Goal: Transaction & Acquisition: Purchase product/service

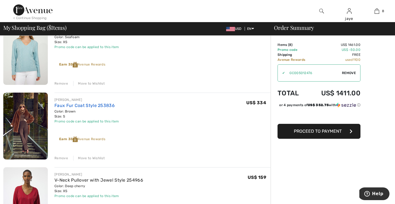
click at [75, 107] on link "Faux Fur Coat Style 253836" at bounding box center [84, 105] width 60 height 5
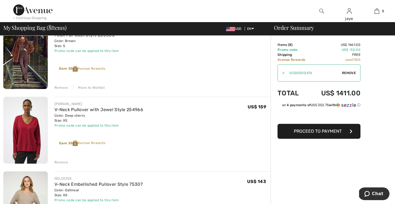
scroll to position [208, 0]
click at [124, 109] on link "V-Neck Pullover with Jewel Style 254966" at bounding box center [98, 109] width 89 height 5
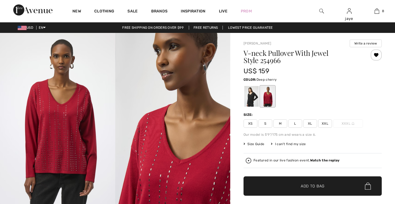
checkbox input "true"
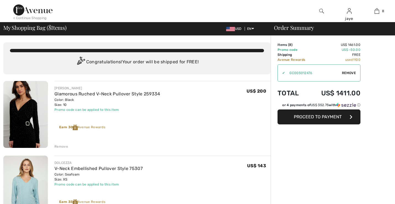
checkbox input "true"
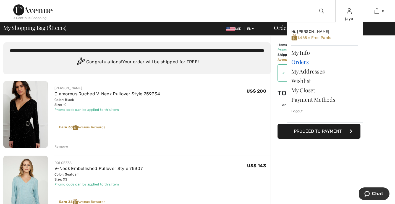
click at [305, 62] on link "Orders" at bounding box center [324, 61] width 67 height 9
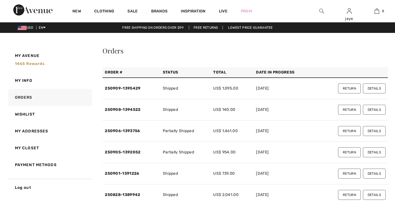
checkbox input "true"
click at [138, 87] on link "250909-1395429" at bounding box center [123, 88] width 36 height 5
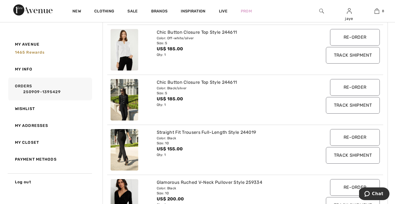
scroll to position [131, 0]
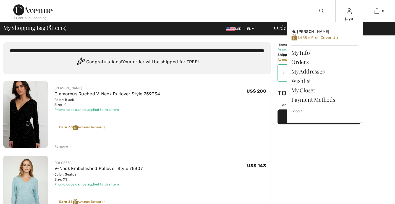
checkbox input "true"
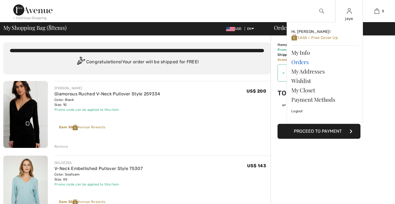
click at [300, 63] on link "Orders" at bounding box center [324, 61] width 67 height 9
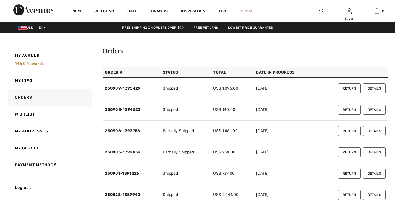
checkbox input "true"
click at [133, 110] on link "250908-1394522" at bounding box center [123, 109] width 36 height 5
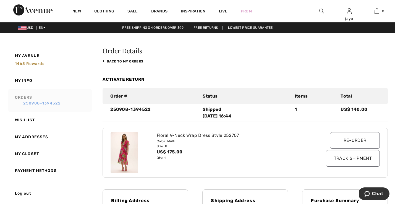
click at [57, 103] on link "250908-1394522" at bounding box center [52, 103] width 75 height 6
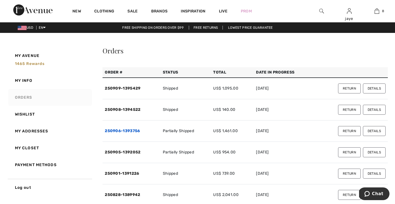
click at [130, 131] on link "250906-1393756" at bounding box center [122, 130] width 35 height 5
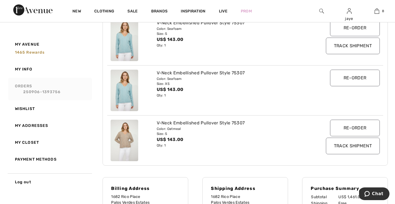
scroll to position [365, 0]
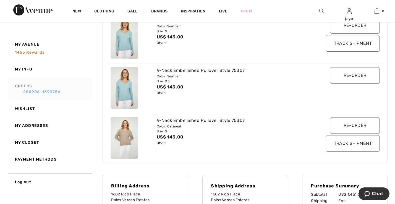
click at [55, 93] on link "250906-1393756" at bounding box center [52, 92] width 75 height 6
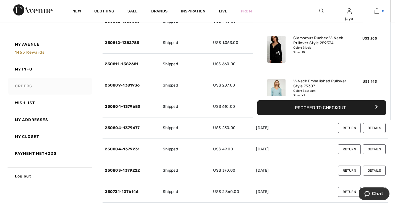
click at [376, 13] on img at bounding box center [376, 11] width 5 height 7
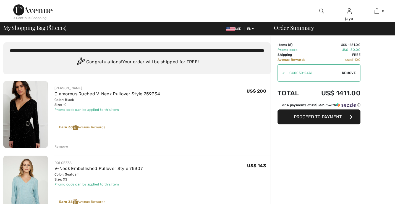
checkbox input "true"
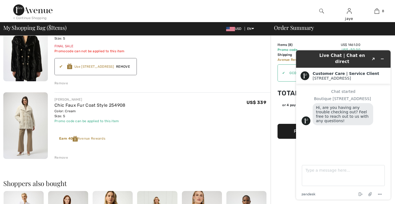
scroll to position [514, 0]
click at [66, 104] on link "Chic Faux Fur Coat Style 254908" at bounding box center [89, 104] width 71 height 5
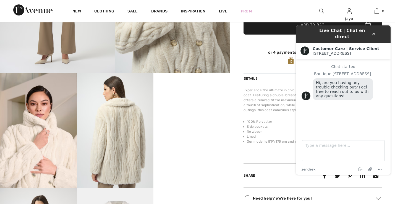
scroll to position [135, 0]
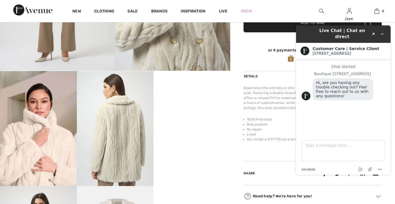
click at [129, 138] on img at bounding box center [115, 128] width 77 height 115
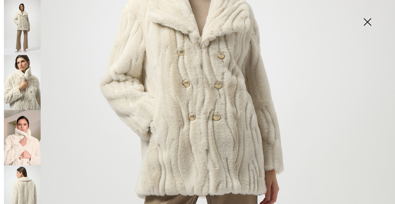
scroll to position [0, 0]
click at [25, 152] on img at bounding box center [22, 137] width 37 height 55
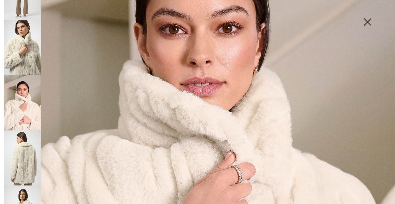
scroll to position [35, 0]
click at [24, 156] on img at bounding box center [22, 157] width 37 height 55
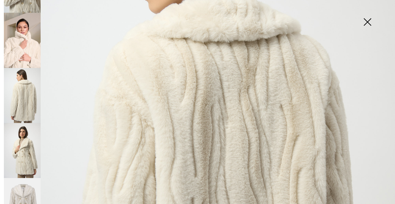
scroll to position [102, 0]
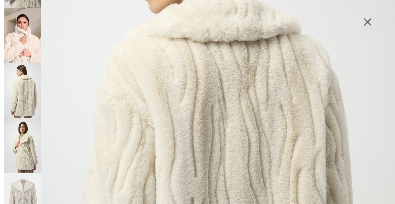
click at [31, 150] on img at bounding box center [22, 145] width 37 height 55
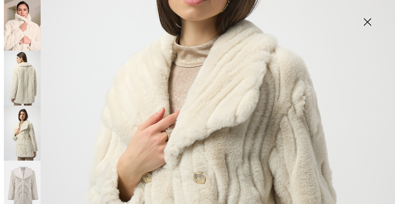
scroll to position [114, 0]
click at [368, 22] on img at bounding box center [367, 22] width 28 height 28
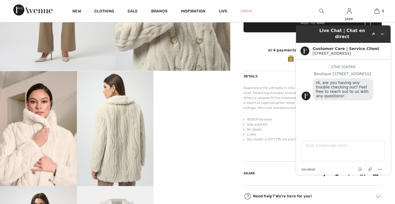
click at [381, 32] on icon "Minimize widget" at bounding box center [382, 34] width 4 height 4
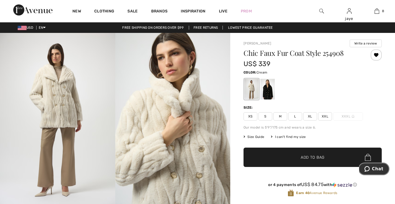
scroll to position [0, 0]
click at [269, 93] on div at bounding box center [267, 89] width 14 height 21
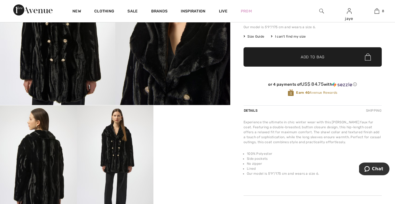
scroll to position [104, 0]
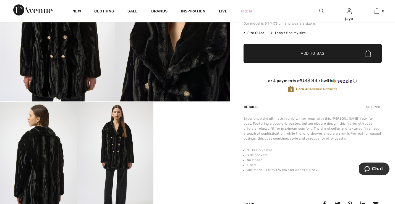
click at [51, 161] on img at bounding box center [38, 159] width 77 height 115
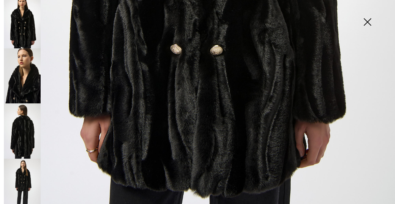
scroll to position [388, 0]
click at [368, 22] on img at bounding box center [367, 22] width 28 height 28
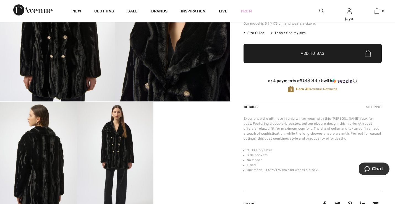
click at [122, 142] on img at bounding box center [115, 159] width 77 height 115
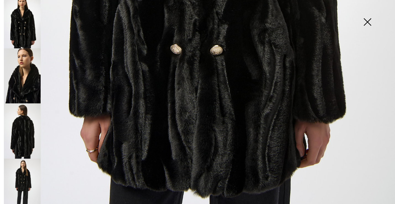
click at [367, 23] on img at bounding box center [367, 22] width 28 height 28
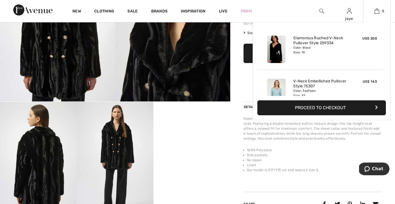
click at [328, 108] on button "Proceed to Checkout" at bounding box center [321, 107] width 128 height 15
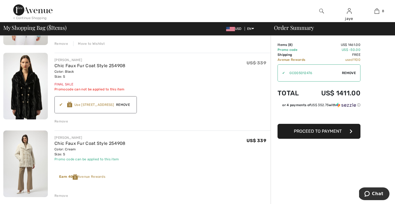
scroll to position [477, 0]
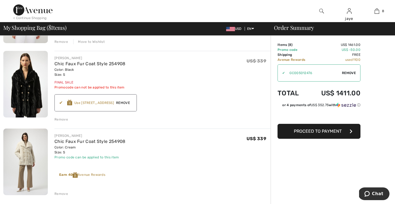
click at [61, 193] on div "Remove" at bounding box center [61, 193] width 14 height 5
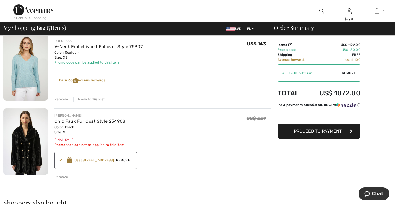
scroll to position [419, 0]
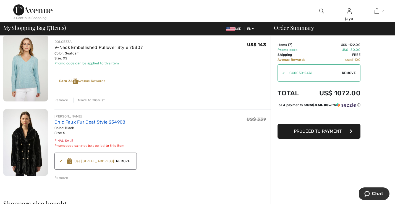
click at [104, 122] on link "Chic Faux Fur Coat Style 254908" at bounding box center [89, 121] width 71 height 5
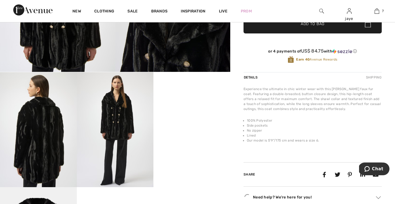
scroll to position [134, 0]
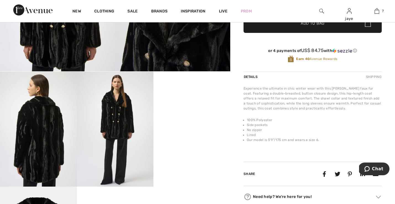
click at [200, 110] on video "Your browser does not support the video tag." at bounding box center [191, 91] width 77 height 38
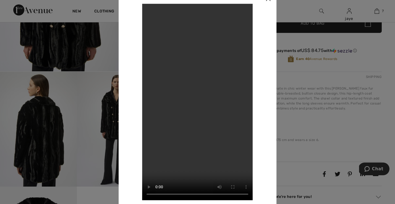
click at [337, 71] on div at bounding box center [197, 102] width 395 height 204
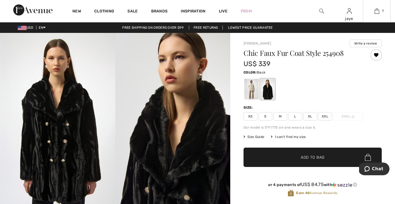
scroll to position [0, 0]
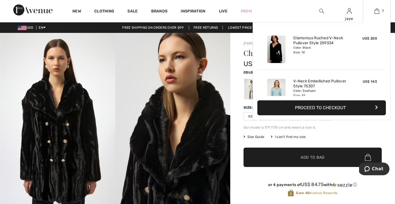
click at [332, 108] on button "Proceed to Checkout" at bounding box center [321, 107] width 128 height 15
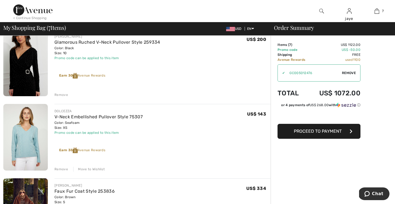
scroll to position [54, 0]
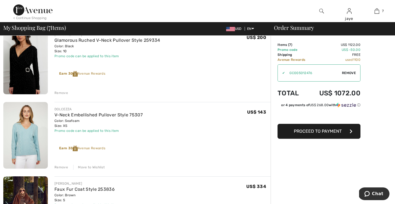
click at [57, 93] on div "Remove" at bounding box center [61, 92] width 14 height 5
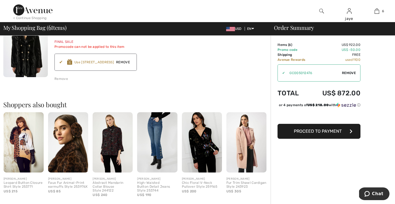
scroll to position [447, 0]
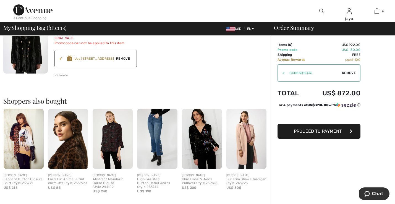
click at [65, 162] on img at bounding box center [68, 139] width 40 height 60
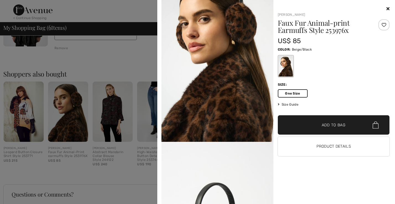
scroll to position [18, 0]
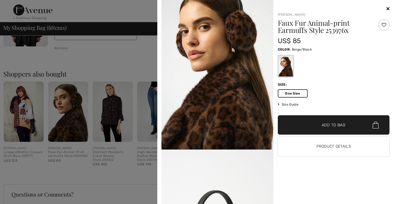
click at [389, 7] on icon at bounding box center [387, 8] width 3 height 4
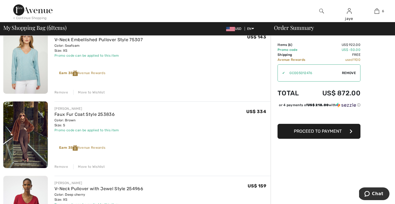
scroll to position [54, 0]
click at [81, 92] on div "Move to Wishlist" at bounding box center [89, 92] width 32 height 5
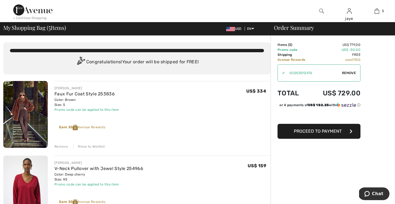
scroll to position [0, 0]
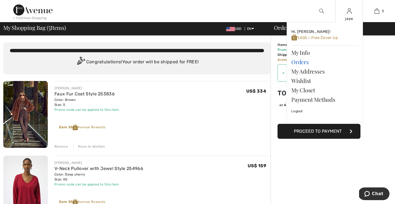
click at [301, 62] on link "Orders" at bounding box center [324, 61] width 67 height 9
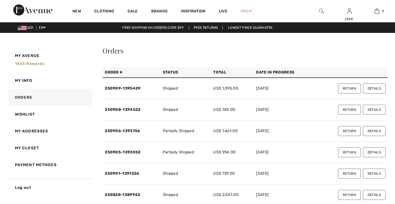
checkbox input "true"
click at [138, 89] on link "250909-1395429" at bounding box center [123, 88] width 36 height 5
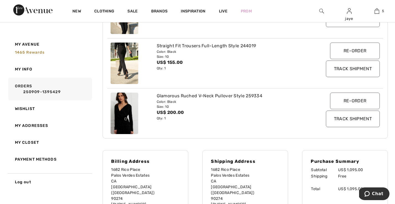
scroll to position [291, 0]
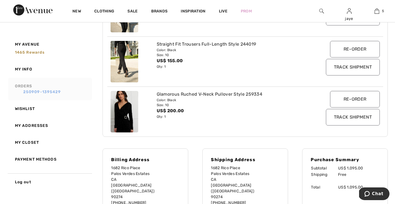
click at [50, 92] on link "250909-1395429" at bounding box center [52, 92] width 75 height 6
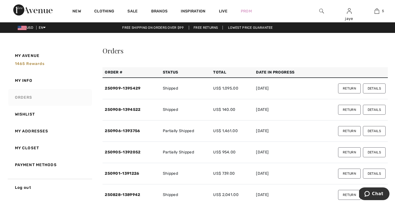
scroll to position [0, 0]
click at [135, 108] on link "250908-1394522" at bounding box center [123, 109] width 36 height 5
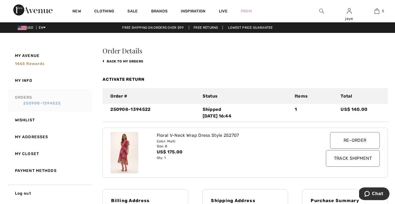
click at [62, 102] on link "250908-1394522" at bounding box center [52, 103] width 75 height 6
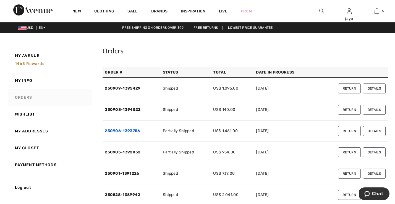
click at [122, 132] on link "250906-1393756" at bounding box center [122, 130] width 35 height 5
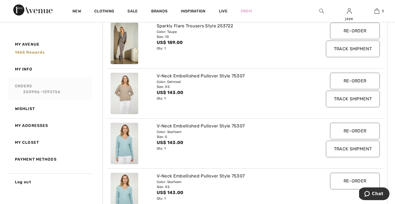
scroll to position [258, 0]
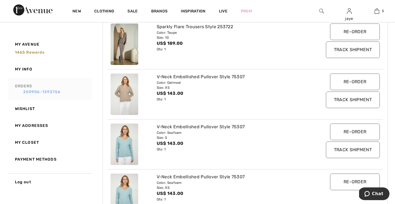
click at [55, 91] on link "250906-1393756" at bounding box center [52, 92] width 75 height 6
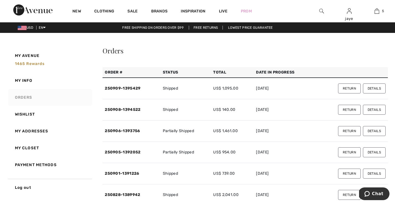
scroll to position [0, 0]
click at [127, 152] on link "250905-1392052" at bounding box center [123, 152] width 36 height 5
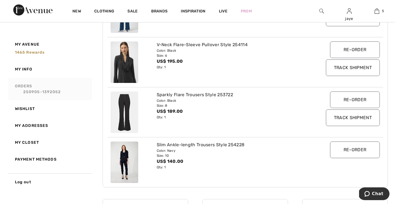
scroll to position [191, 0]
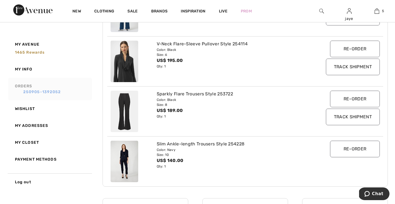
click at [48, 91] on link "250905-1392052" at bounding box center [52, 92] width 75 height 6
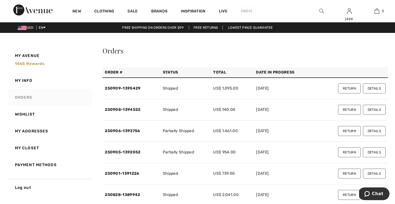
scroll to position [0, 0]
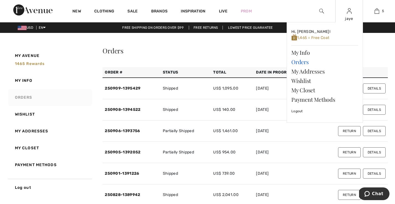
click at [302, 62] on link "Orders" at bounding box center [324, 61] width 67 height 9
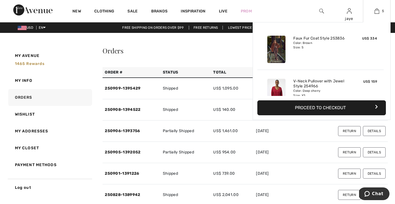
click at [333, 108] on button "Proceed to Checkout" at bounding box center [321, 107] width 128 height 15
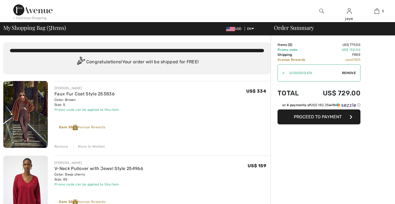
checkbox input "true"
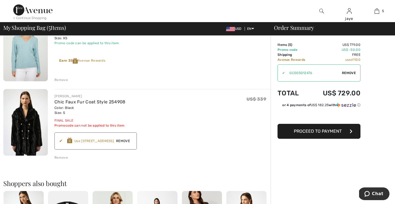
scroll to position [291, 0]
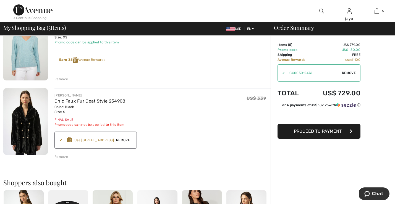
click at [339, 131] on span "Proceed to Payment" at bounding box center [318, 130] width 48 height 5
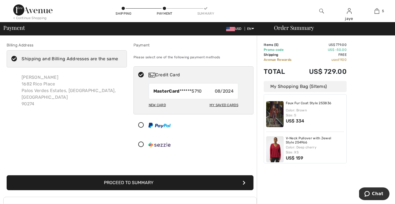
click at [179, 181] on button "Proceed to Summary" at bounding box center [130, 182] width 247 height 15
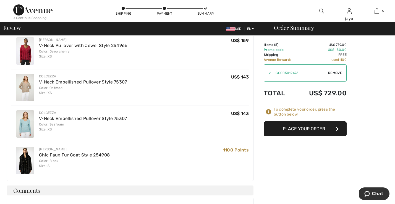
scroll to position [201, 0]
click at [311, 129] on button "Place Your Order" at bounding box center [305, 128] width 83 height 15
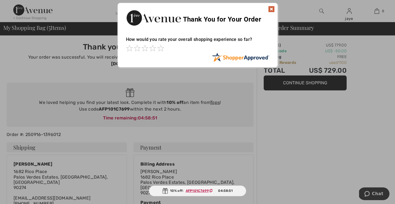
click at [272, 9] on img at bounding box center [271, 9] width 7 height 7
